Goal: Information Seeking & Learning: Learn about a topic

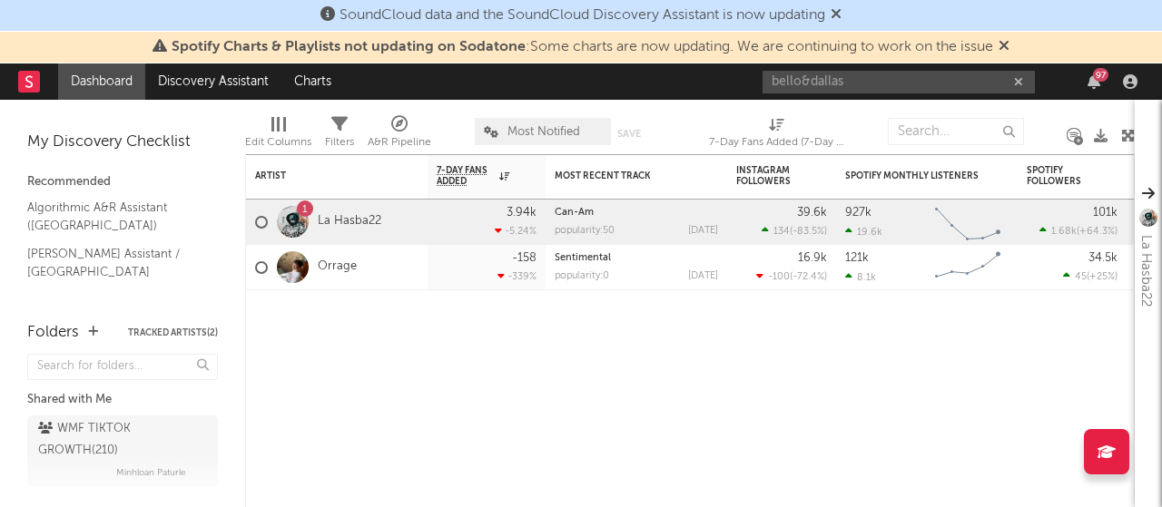
type input "bello&dallas"
click at [851, 68] on div "bello&dallas 97" at bounding box center [952, 82] width 381 height 36
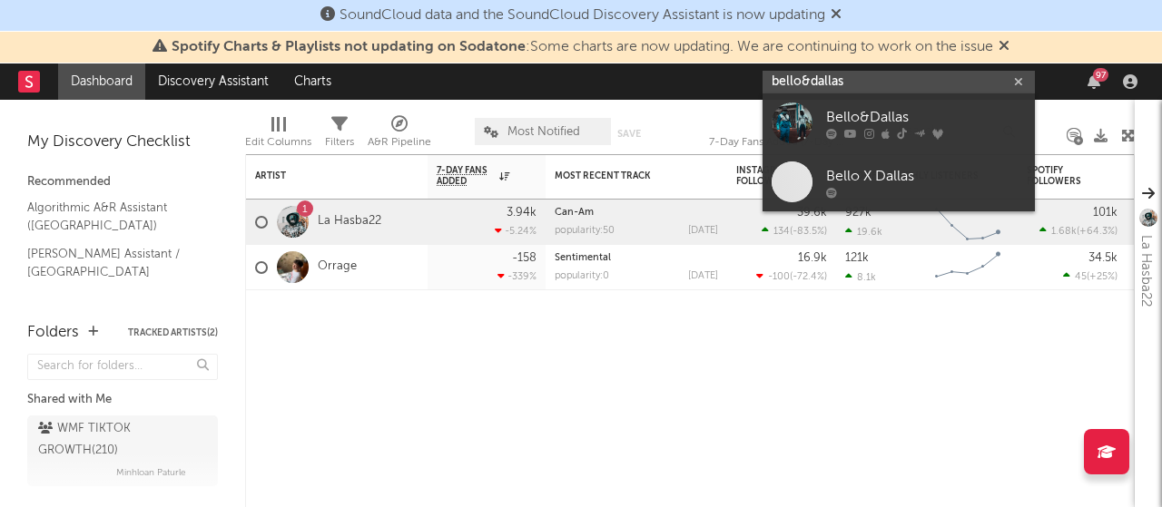
click at [858, 79] on input "bello&dallas" at bounding box center [898, 82] width 272 height 23
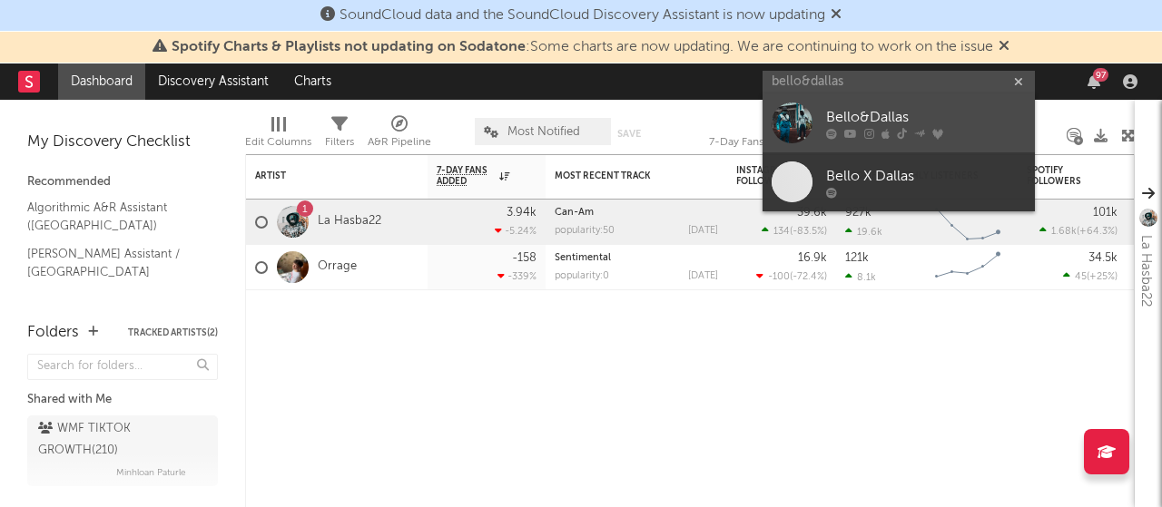
click at [887, 115] on div "Bello&Dallas" at bounding box center [926, 117] width 200 height 22
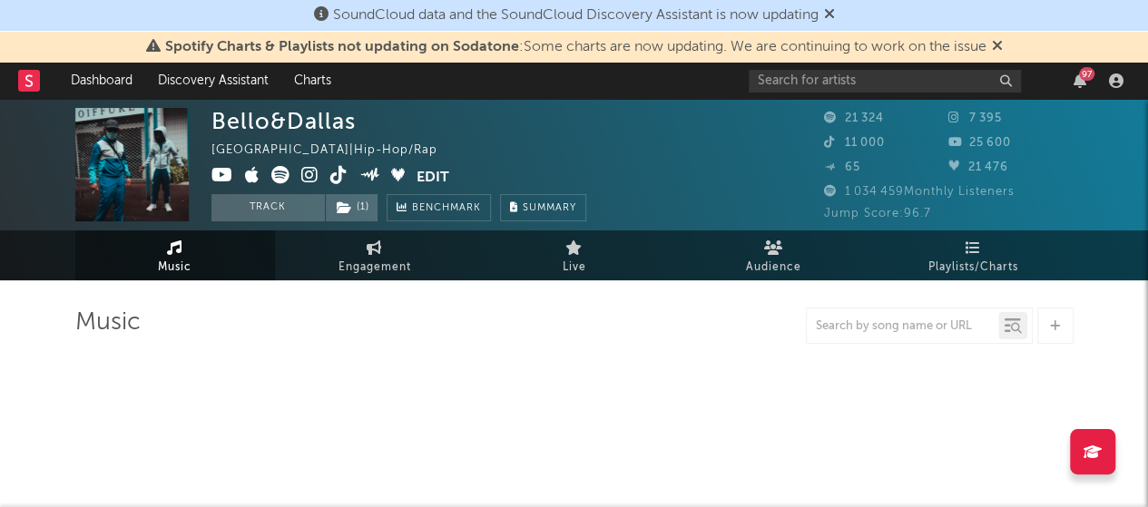
select select "6m"
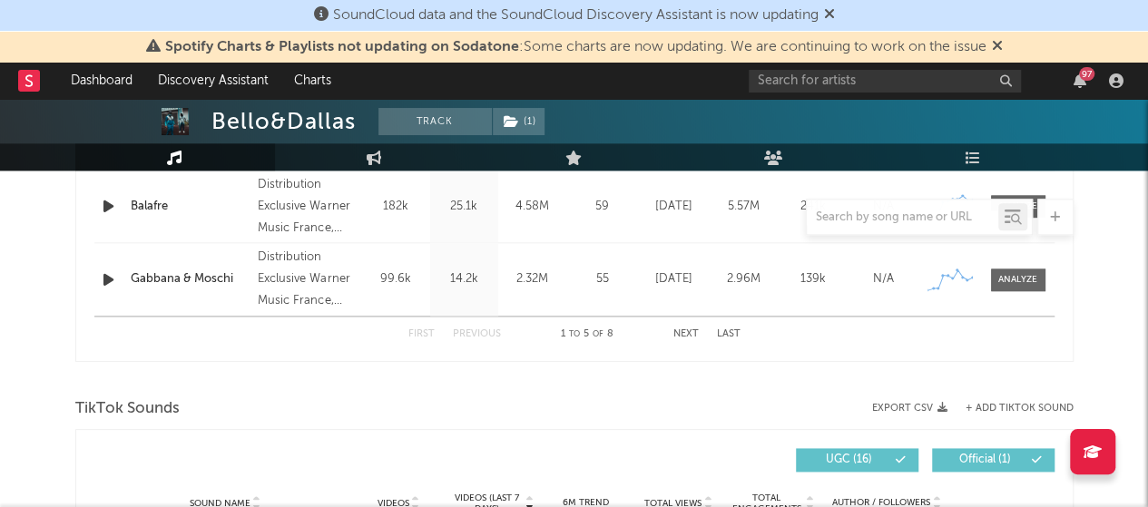
scroll to position [1021, 0]
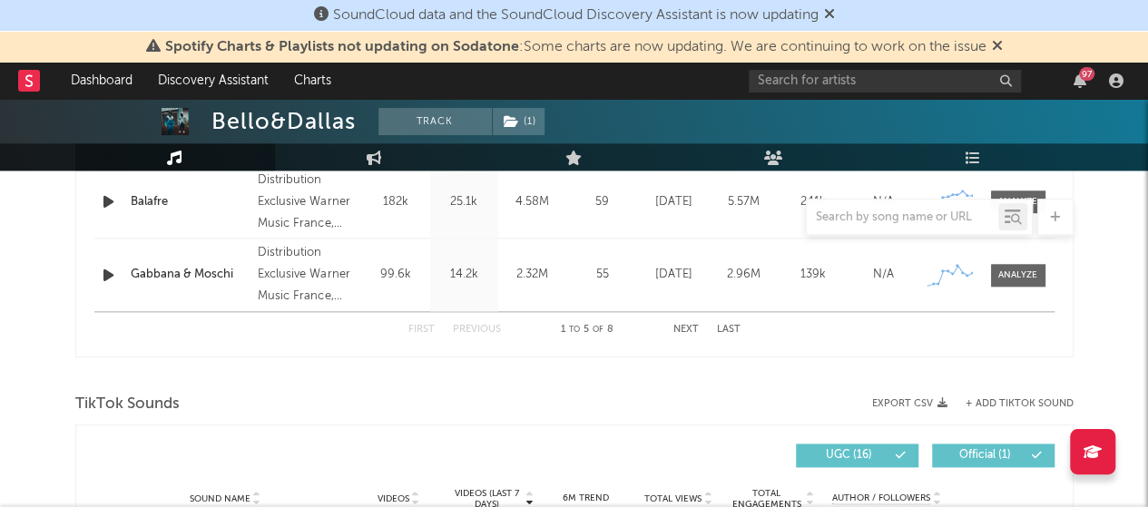
click at [609, 327] on div "1 to 5 of 8" at bounding box center [587, 330] width 100 height 22
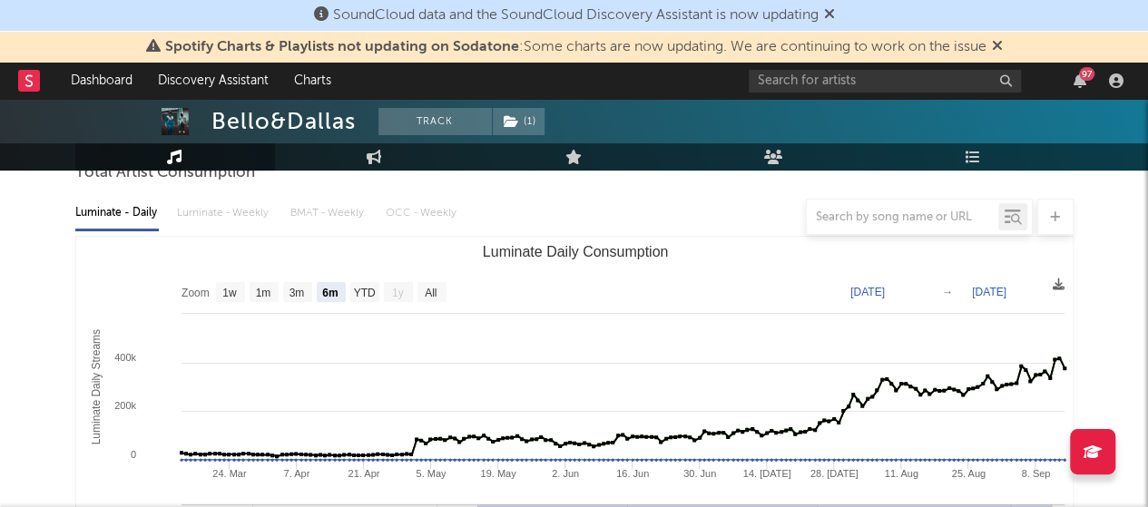
scroll to position [234, 0]
